Goal: Check status: Check status

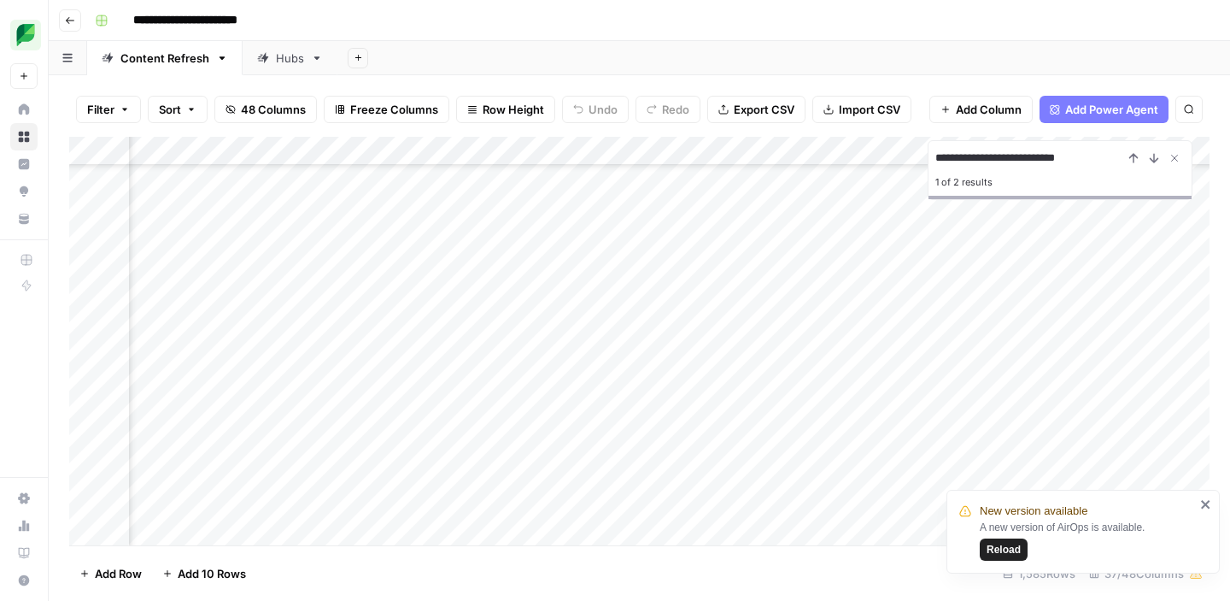
scroll to position [7144, 1833]
click at [1008, 548] on span "Reload" at bounding box center [1004, 549] width 34 height 15
